Goal: Task Accomplishment & Management: Use online tool/utility

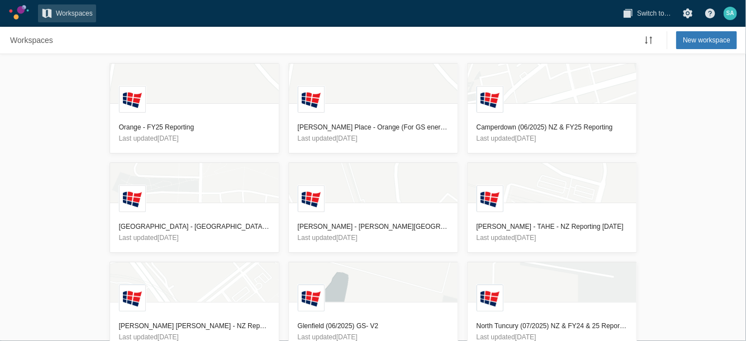
click at [80, 177] on div "L Orange - FY25 Reporting Last updated [DATE] L [PERSON_NAME] Place - Orange (F…" at bounding box center [373, 197] width 746 height 287
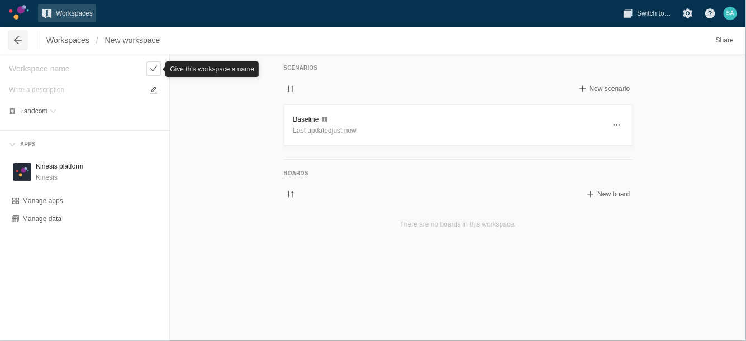
click at [21, 40] on span at bounding box center [17, 40] width 11 height 11
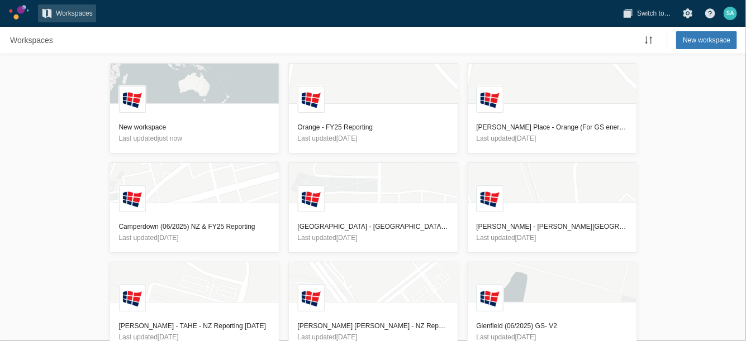
click at [34, 127] on div "L New workspace Last updated just now L Orange - FY25 Reporting Last updated [D…" at bounding box center [373, 197] width 746 height 287
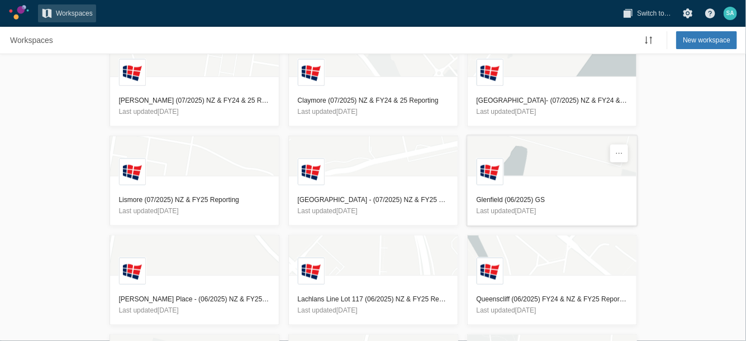
click at [498, 194] on h3 "Glenfield (06/2025) GS" at bounding box center [552, 199] width 151 height 11
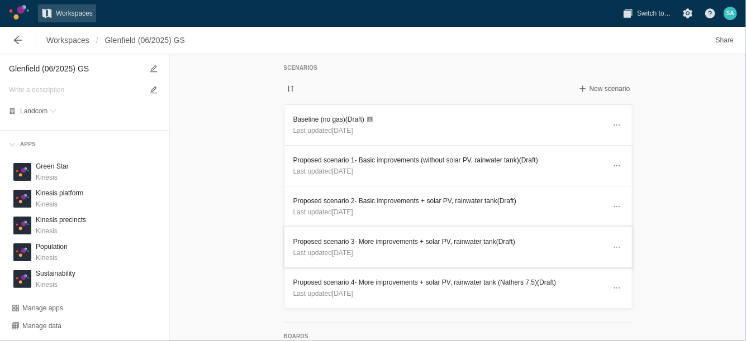
click at [440, 239] on h3 "Proposed scenario 3- More improvements + solar PV, rainwater tank (Draft)" at bounding box center [449, 241] width 312 height 11
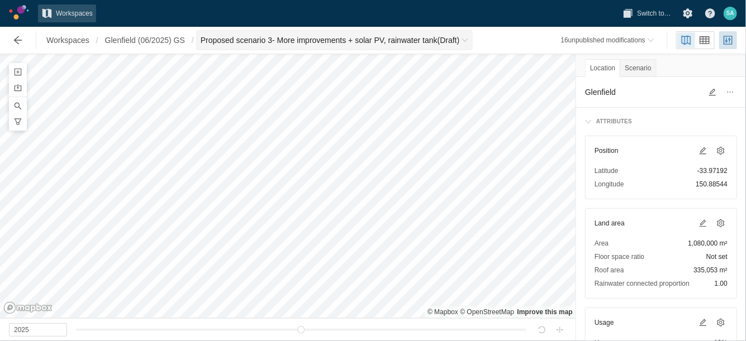
click at [460, 36] on span "Proposed scenario 3- More improvements + solar PV, rainwater tank (Draft)" at bounding box center [330, 40] width 259 height 11
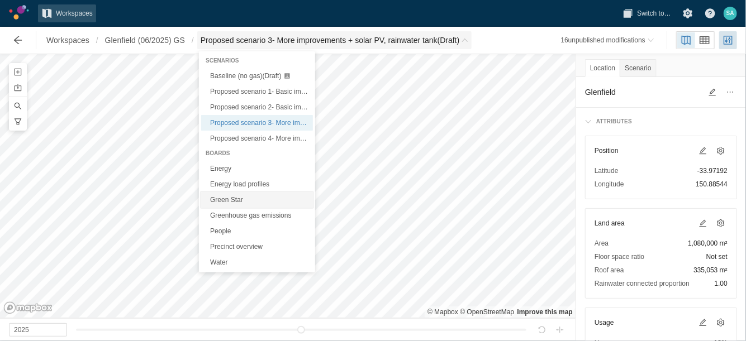
click at [220, 201] on link "Green Star" at bounding box center [257, 200] width 112 height 16
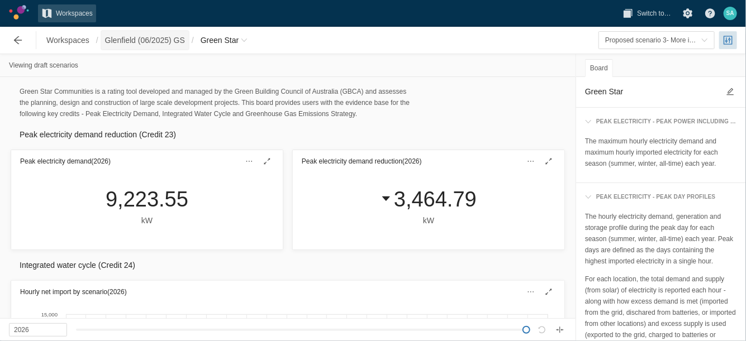
click at [128, 36] on span "Glenfield (06/2025) GS" at bounding box center [145, 40] width 80 height 11
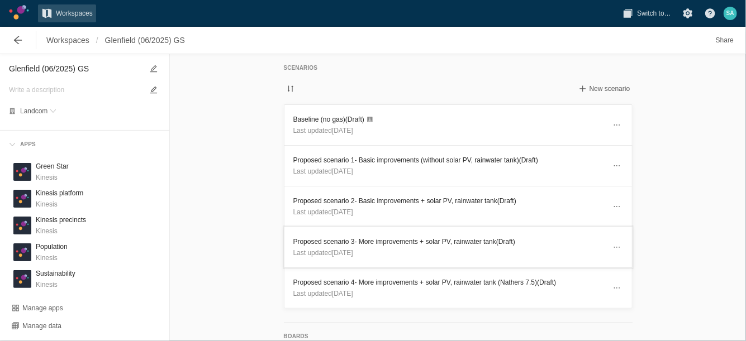
click at [377, 236] on h3 "Proposed scenario 3- More improvements + solar PV, rainwater tank (Draft)" at bounding box center [449, 241] width 312 height 11
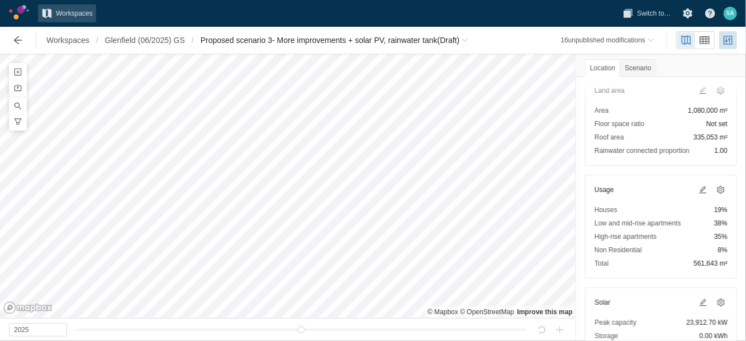
scroll to position [210, 0]
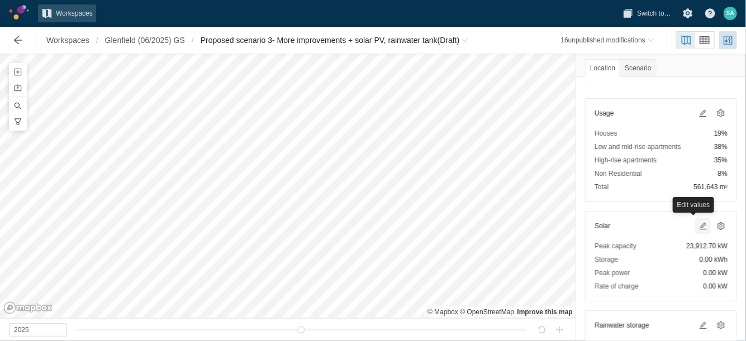
click at [698, 222] on span at bounding box center [702, 226] width 9 height 9
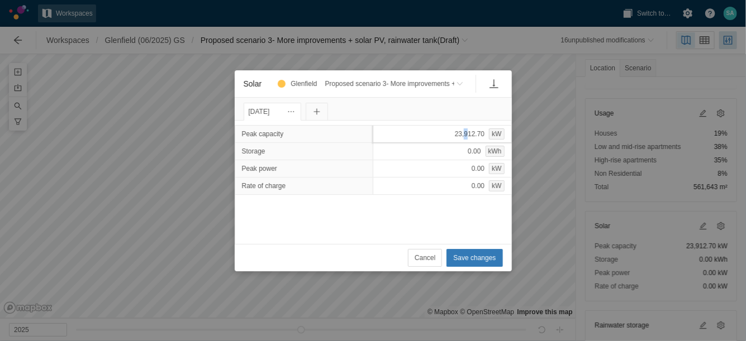
click at [456, 132] on div "23,912.70 kW" at bounding box center [442, 134] width 139 height 18
click at [456, 132] on input "23912.7" at bounding box center [442, 134] width 139 height 18
type input "24255."
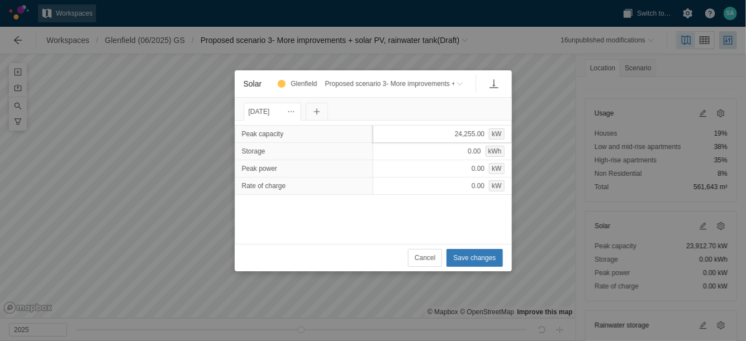
click at [456, 135] on div "24,255.00 kW" at bounding box center [442, 134] width 139 height 18
click at [429, 133] on input "24255" at bounding box center [442, 134] width 139 height 18
type input "24255.9"
click at [487, 259] on span "Save changes" at bounding box center [474, 258] width 42 height 11
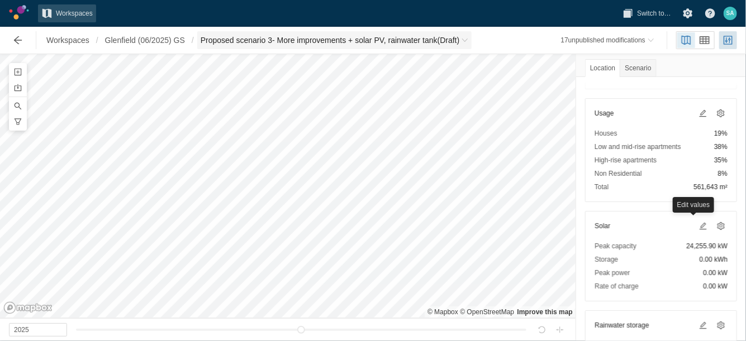
click at [472, 36] on span "Proposed scenario 3- More improvements + solar PV, rainwater tank (Draft)" at bounding box center [334, 40] width 275 height 18
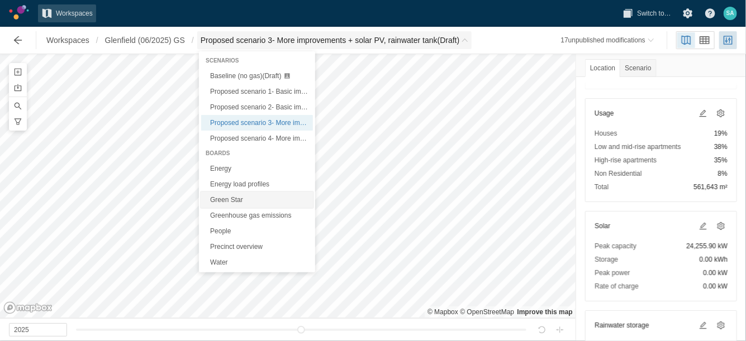
click at [227, 198] on link "Green Star" at bounding box center [257, 200] width 112 height 16
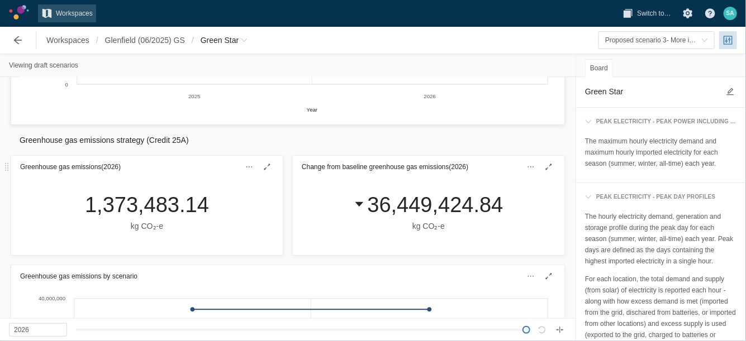
scroll to position [838, 0]
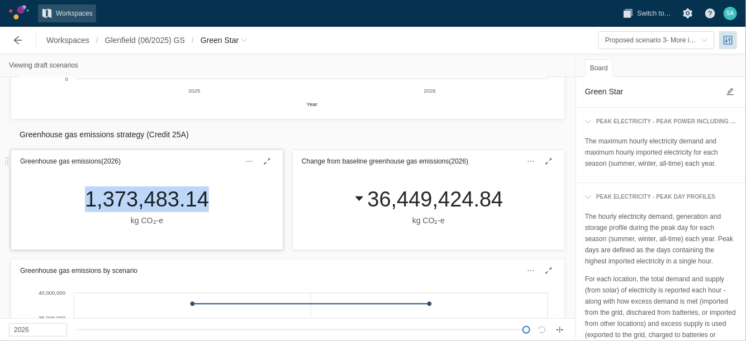
drag, startPoint x: 73, startPoint y: 201, endPoint x: 203, endPoint y: 201, distance: 130.2
click at [203, 201] on div "1,373,483.14 kg CO₂‑e" at bounding box center [147, 211] width 272 height 77
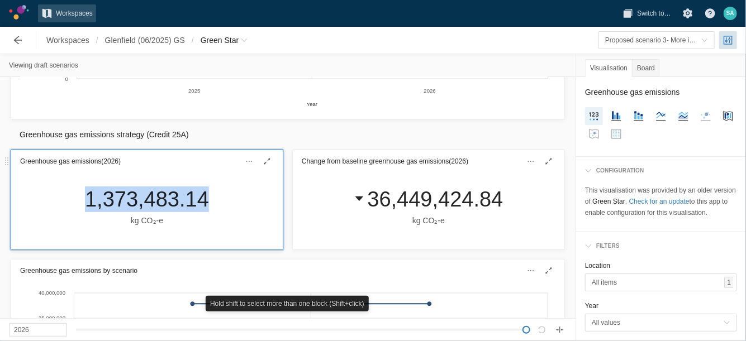
drag, startPoint x: 198, startPoint y: 199, endPoint x: 189, endPoint y: 197, distance: 9.2
copy div "1,373,483.14"
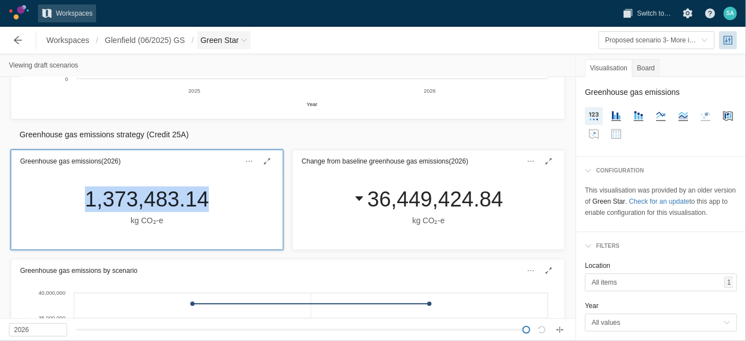
click at [241, 46] on span "Green Star" at bounding box center [224, 40] width 54 height 18
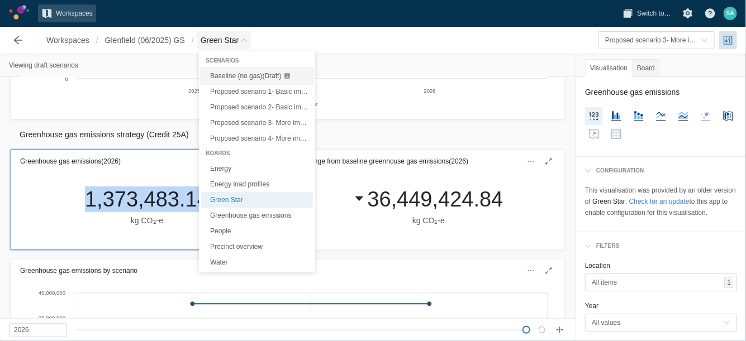
click at [237, 79] on span "Baseline (no gas) (Draft)" at bounding box center [245, 76] width 71 height 8
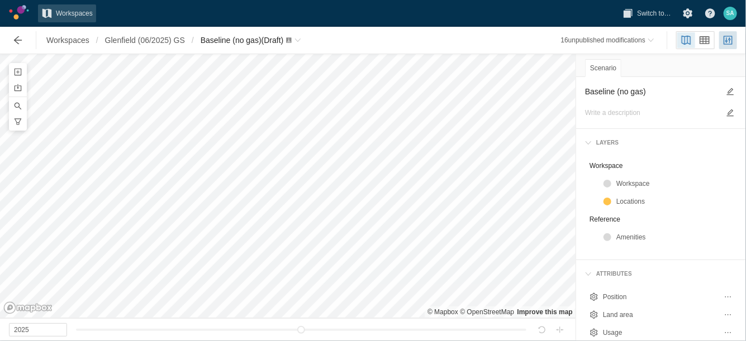
click at [291, 51] on div "Workspaces / [GEOGRAPHIC_DATA] (06/2025) GS / Baseline (no gas) (Draft)" at bounding box center [155, 40] width 307 height 22
click at [293, 45] on div "Baseline (no gas) (Draft)" at bounding box center [247, 40] width 92 height 11
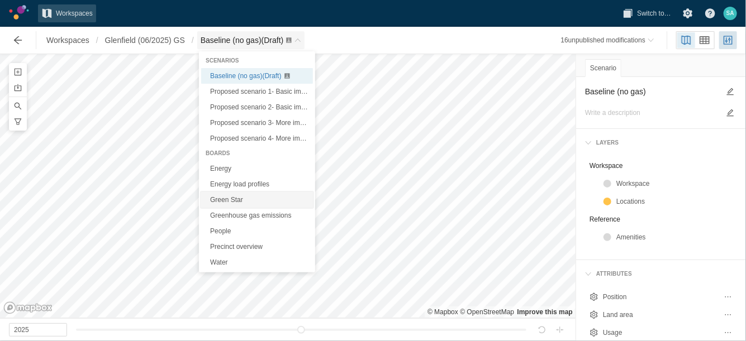
click at [244, 199] on link "Green Star" at bounding box center [257, 200] width 112 height 16
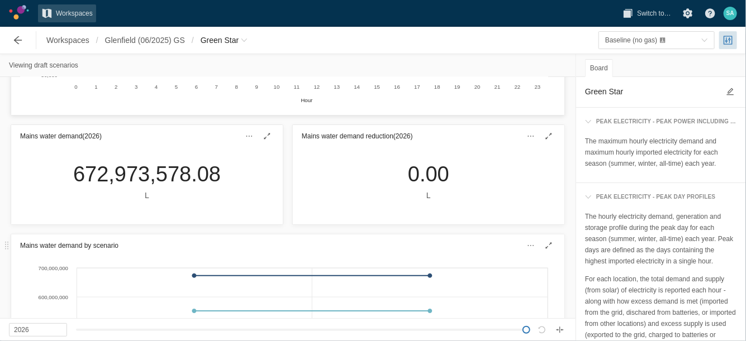
scroll to position [419, 0]
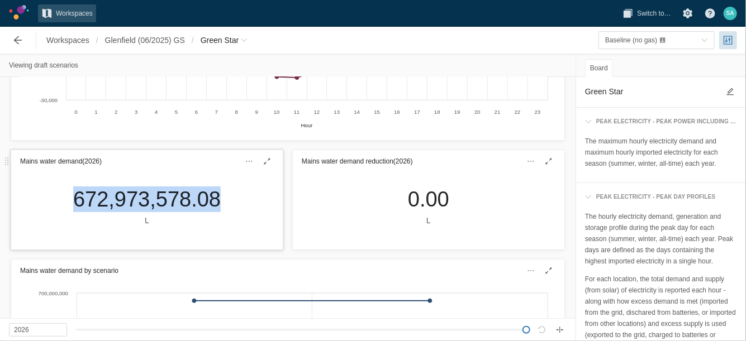
drag, startPoint x: 69, startPoint y: 203, endPoint x: 211, endPoint y: 208, distance: 142.6
click at [211, 208] on div "672,973,578.08 L" at bounding box center [146, 207] width 165 height 40
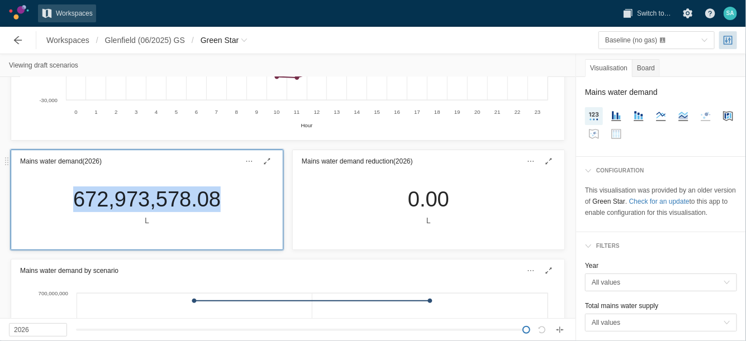
drag, startPoint x: 211, startPoint y: 208, endPoint x: 202, endPoint y: 199, distance: 12.6
copy div "672,973,578.08"
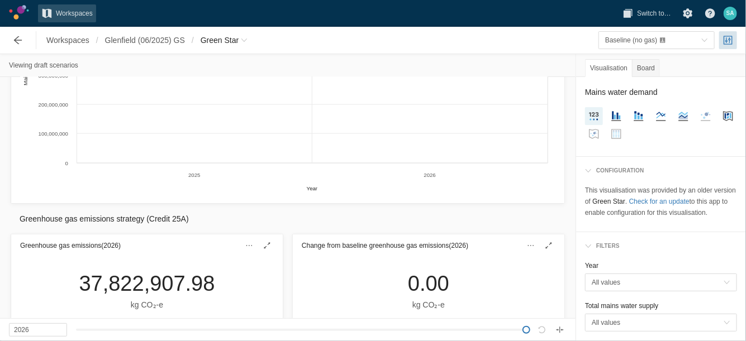
scroll to position [908, 0]
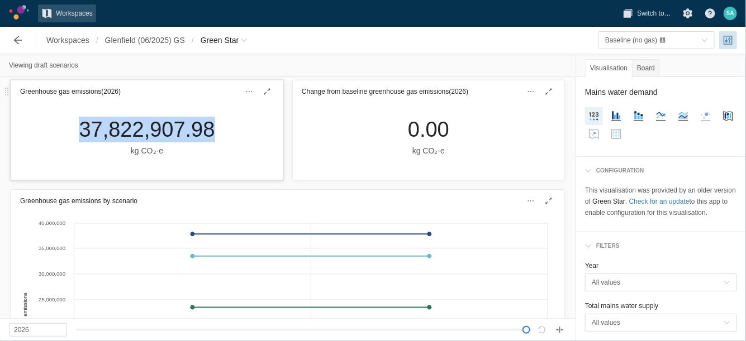
drag, startPoint x: 79, startPoint y: 136, endPoint x: 216, endPoint y: 138, distance: 136.9
click at [216, 138] on div "37,822,907.98 kg CO₂‑e" at bounding box center [147, 137] width 154 height 40
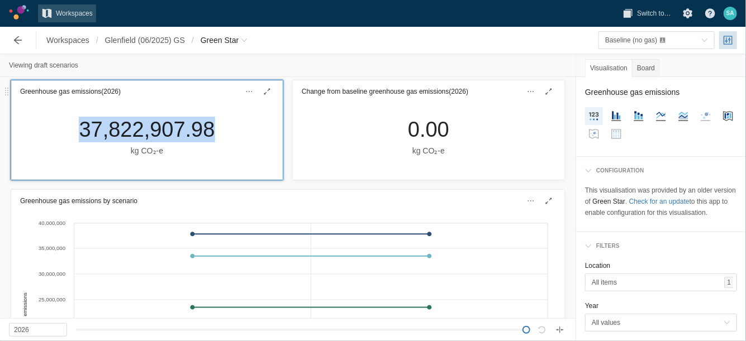
copy div "37,822,907.98"
click at [240, 36] on span "Green Star" at bounding box center [224, 40] width 54 height 18
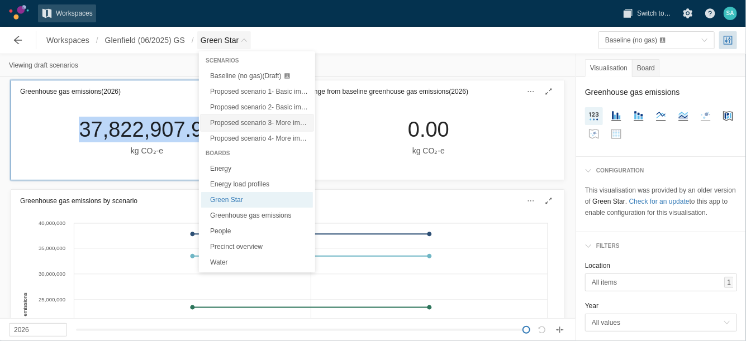
click at [243, 119] on span "Proposed scenario 3- More improvements + solar PV, rainwater tank (Draft)" at bounding box center [321, 123] width 222 height 8
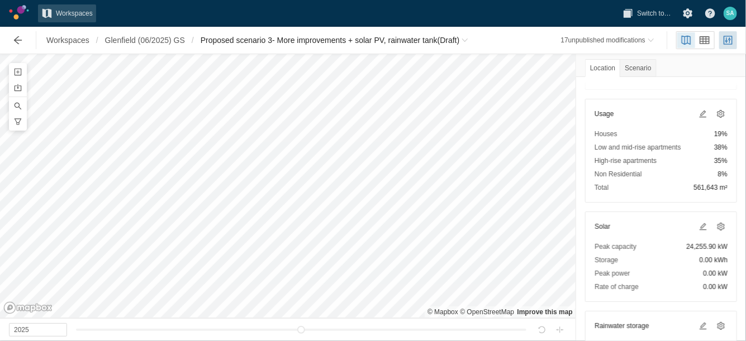
scroll to position [210, 0]
click at [696, 220] on span at bounding box center [702, 226] width 13 height 13
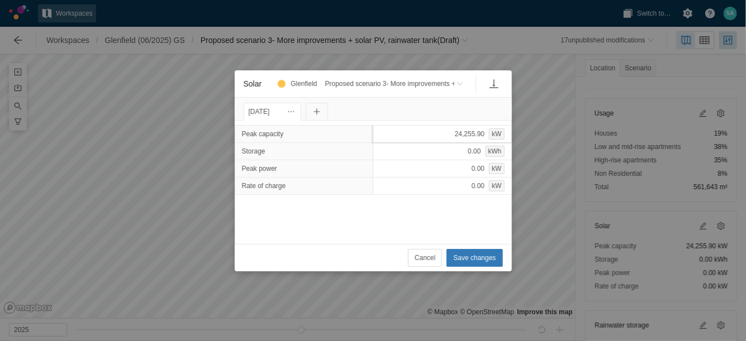
click at [439, 139] on div "24,255.90 kW" at bounding box center [442, 134] width 139 height 18
type input "29188"
click at [482, 254] on button "Save changes" at bounding box center [474, 258] width 56 height 18
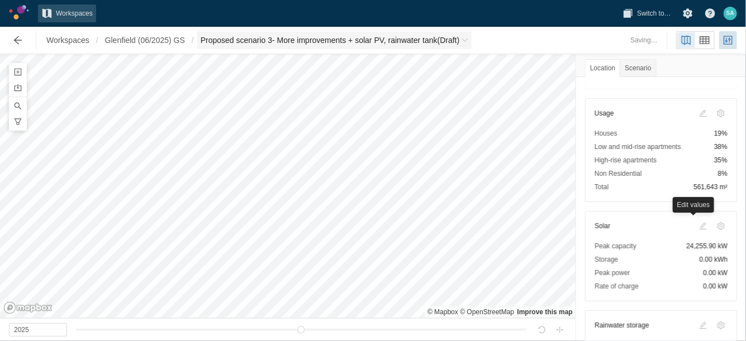
click at [468, 37] on span "Breadcrumb" at bounding box center [464, 40] width 7 height 7
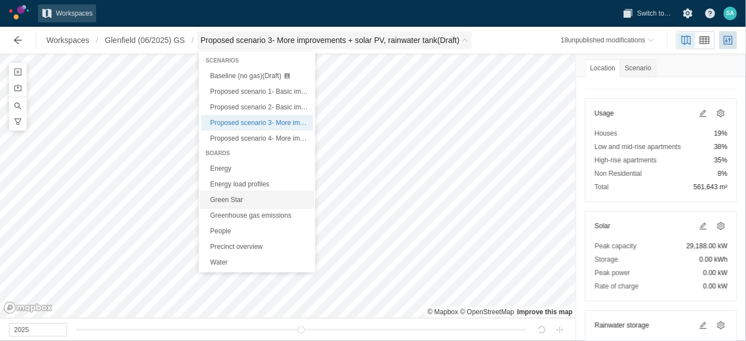
click at [222, 199] on link "Green Star" at bounding box center [257, 200] width 112 height 16
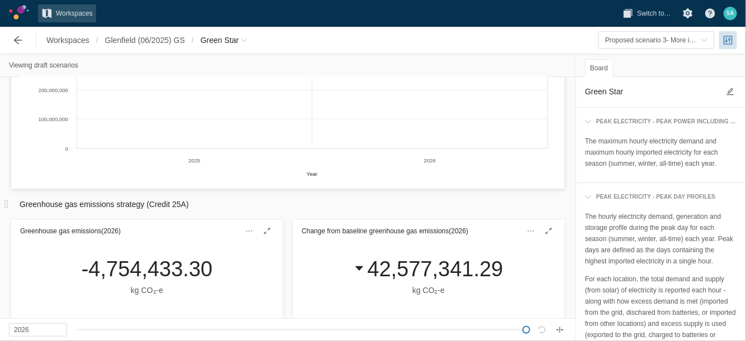
scroll to position [838, 0]
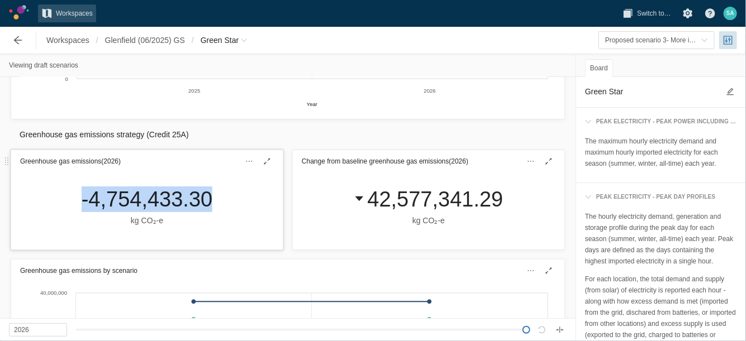
drag, startPoint x: 216, startPoint y: 202, endPoint x: 75, endPoint y: 198, distance: 141.4
click at [75, 198] on div "-4,754,433.30 kg CO₂‑e" at bounding box center [147, 207] width 149 height 40
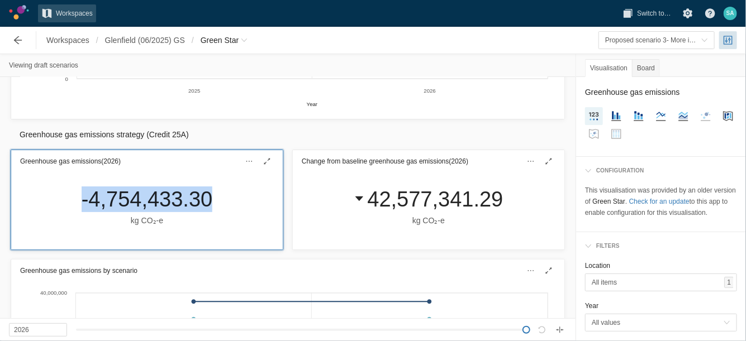
drag, startPoint x: 75, startPoint y: 194, endPoint x: 99, endPoint y: 200, distance: 24.7
copy div "-4,754,433.30"
